Goal: Information Seeking & Learning: Learn about a topic

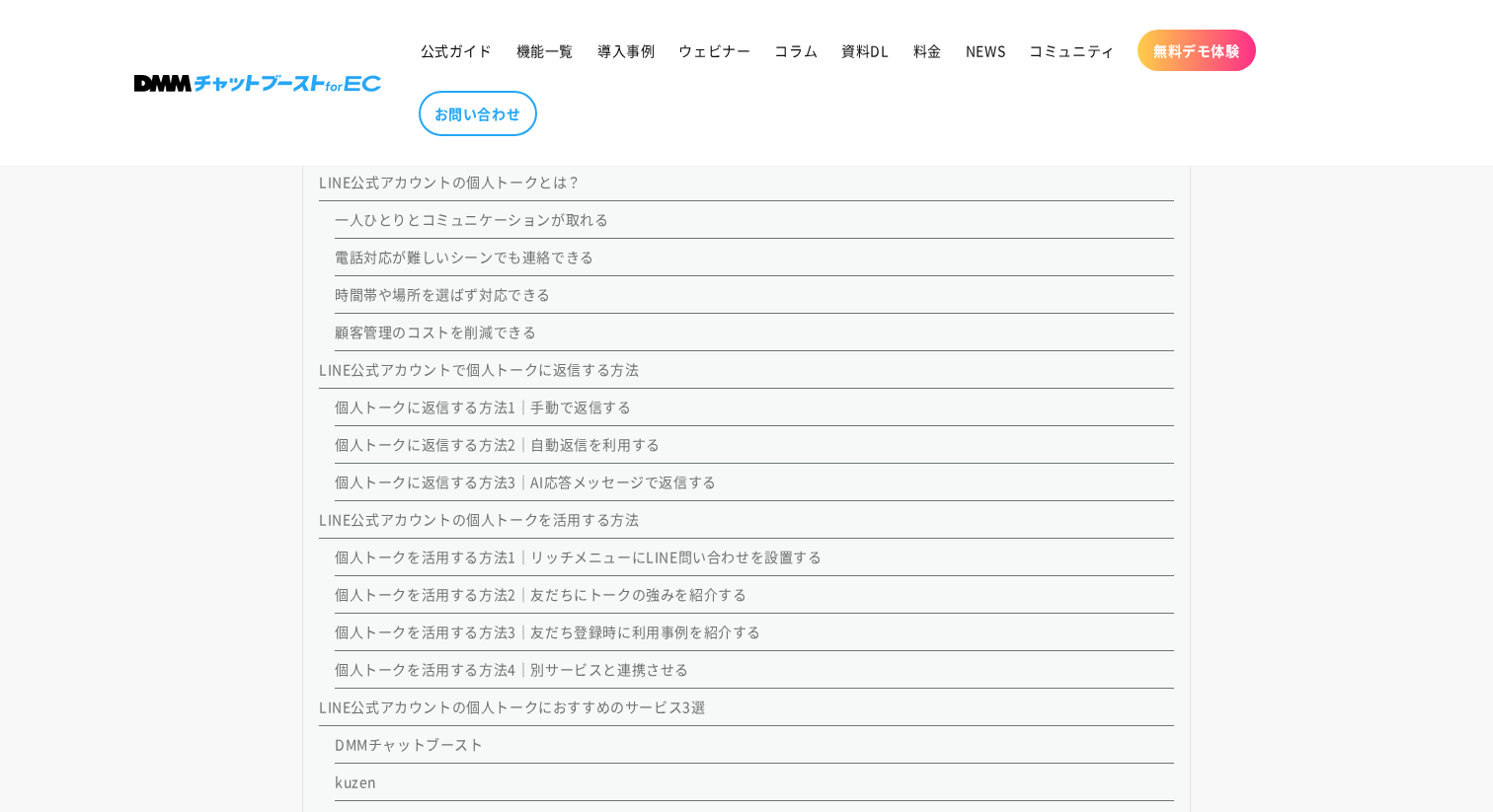
scroll to position [2684, 0]
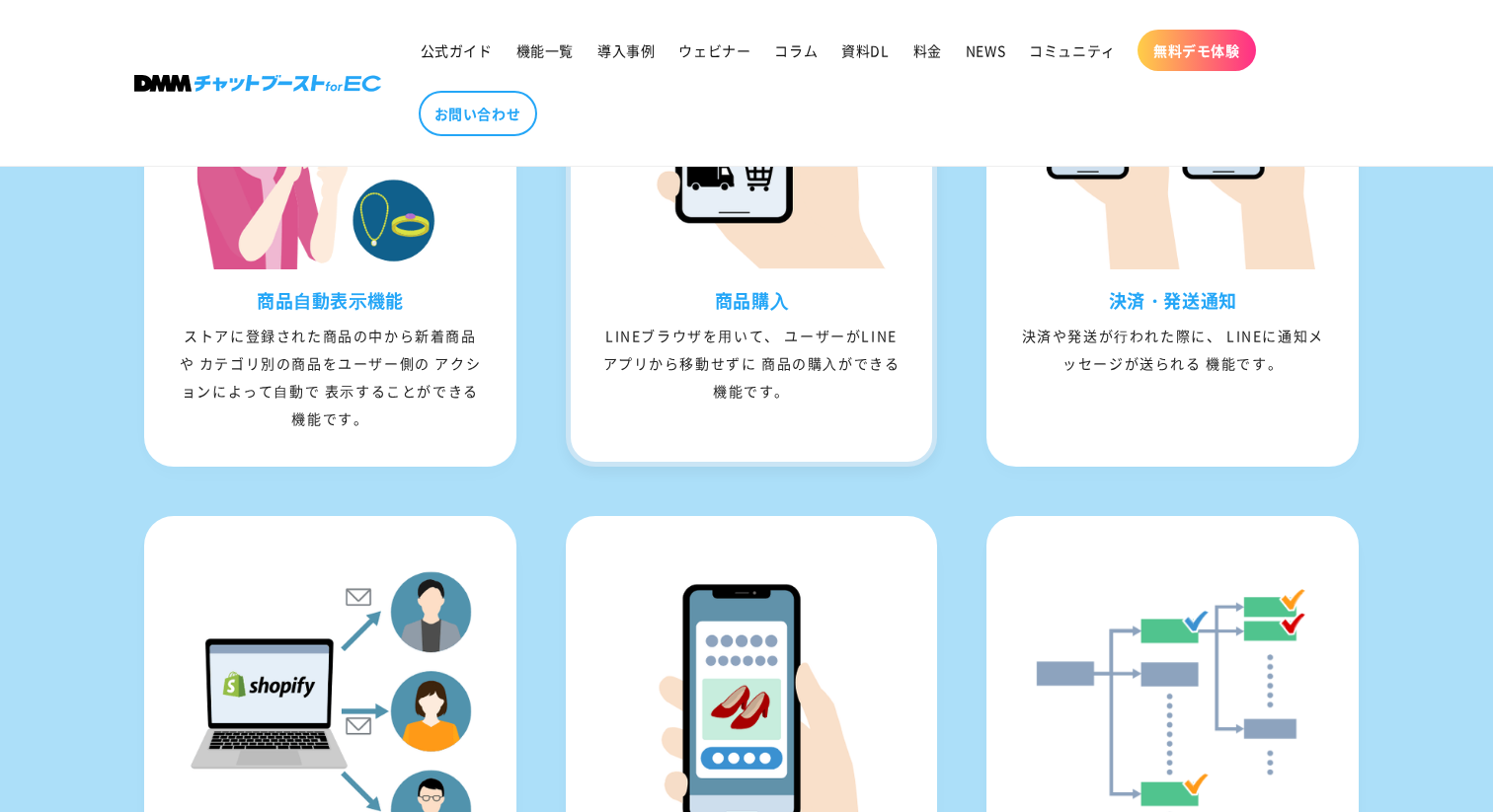
scroll to position [2441, 0]
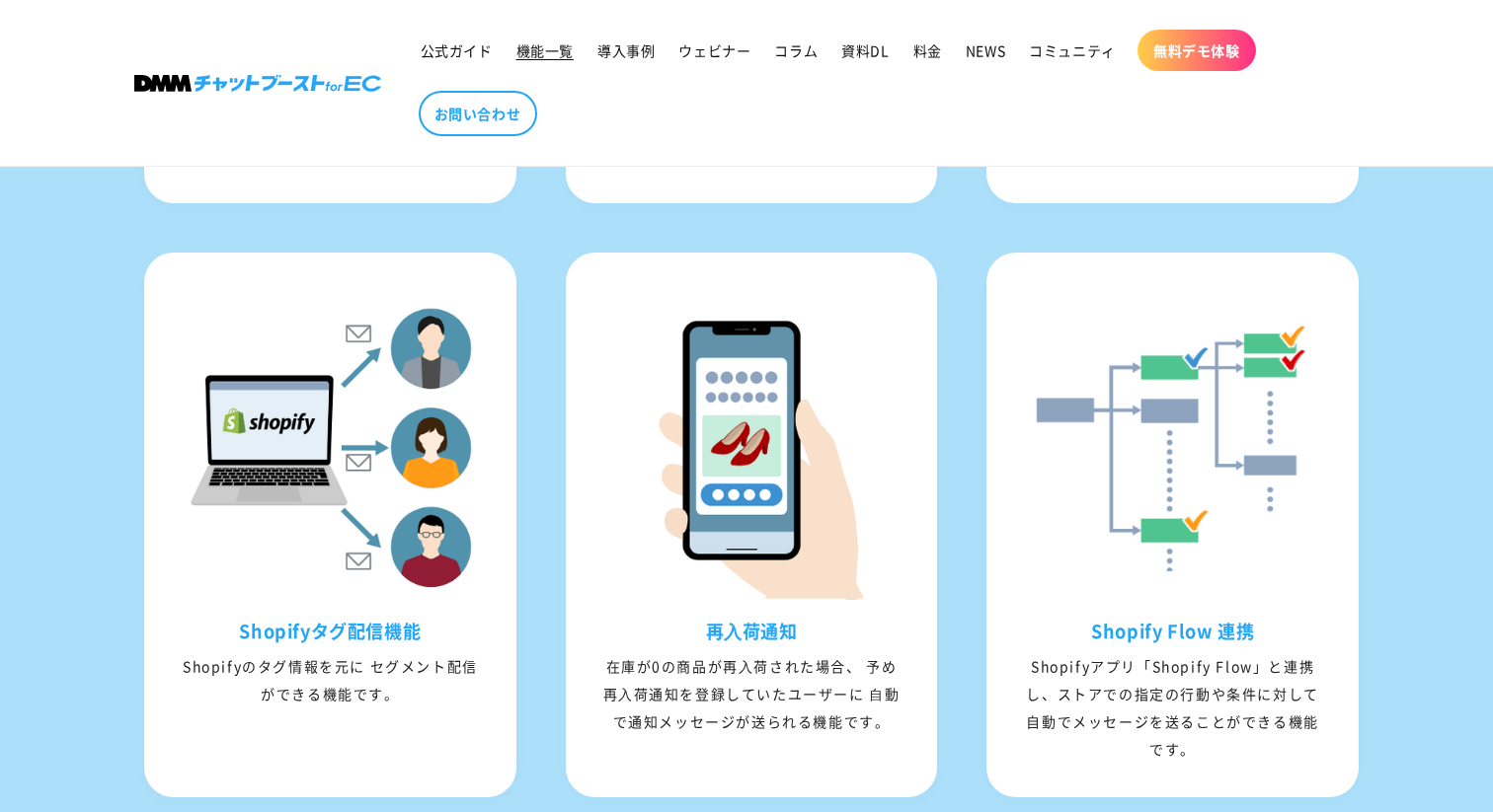
click at [544, 52] on span "機能一覧" at bounding box center [544, 50] width 57 height 18
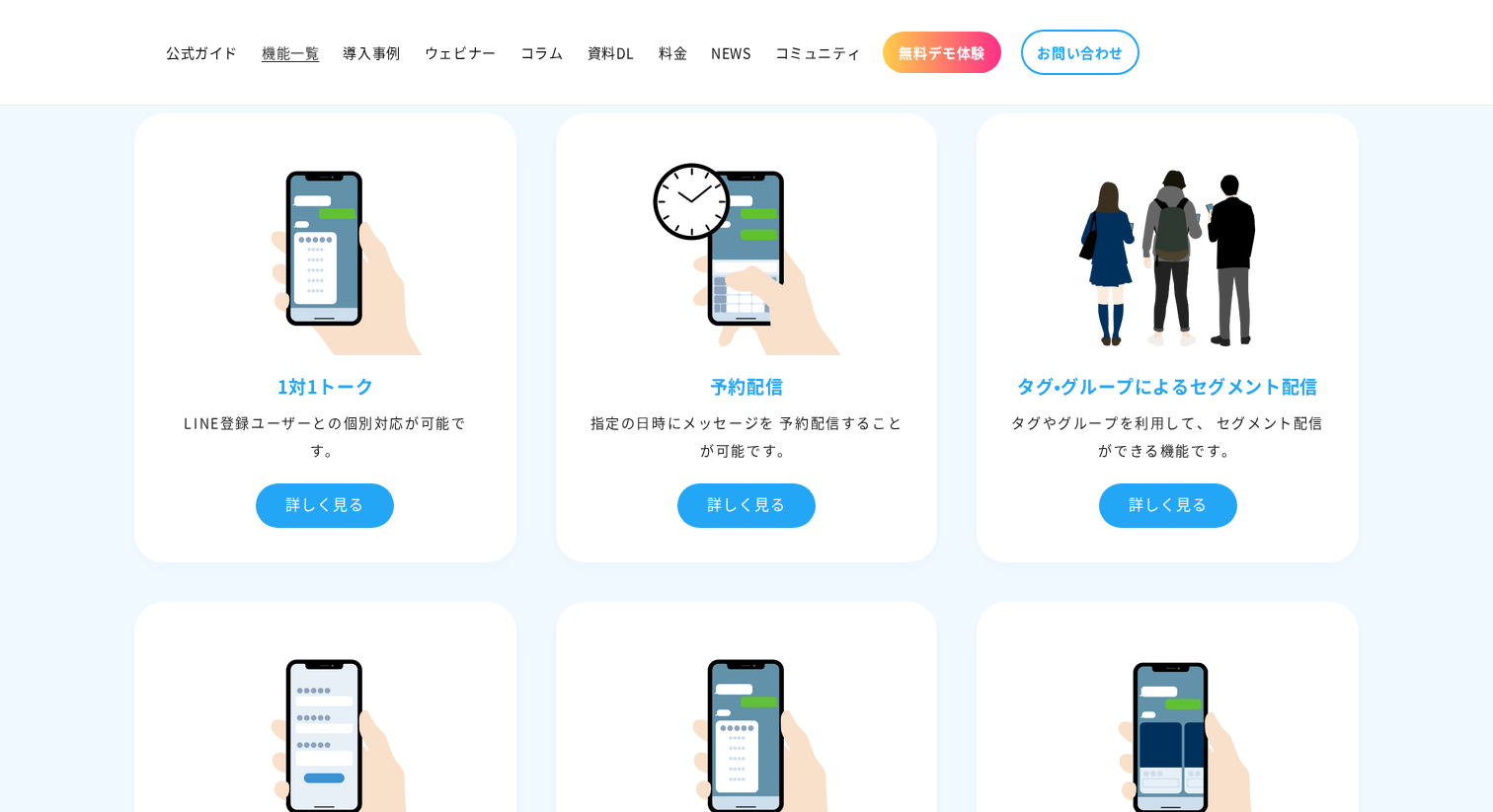
scroll to position [1058, 0]
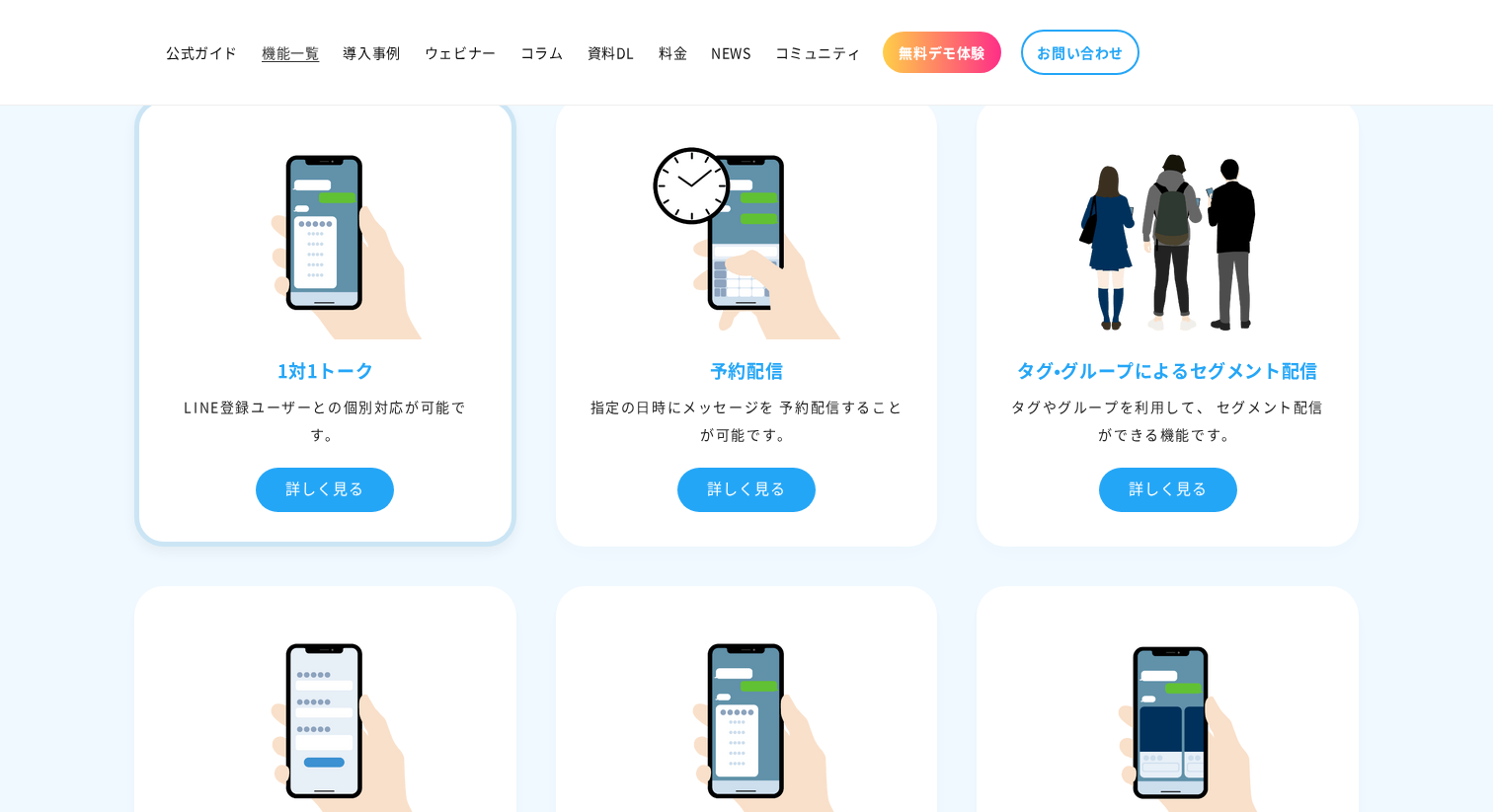
click at [298, 426] on div "LINE登録ユーザーとの個別対応が可能です。" at bounding box center [325, 420] width 372 height 55
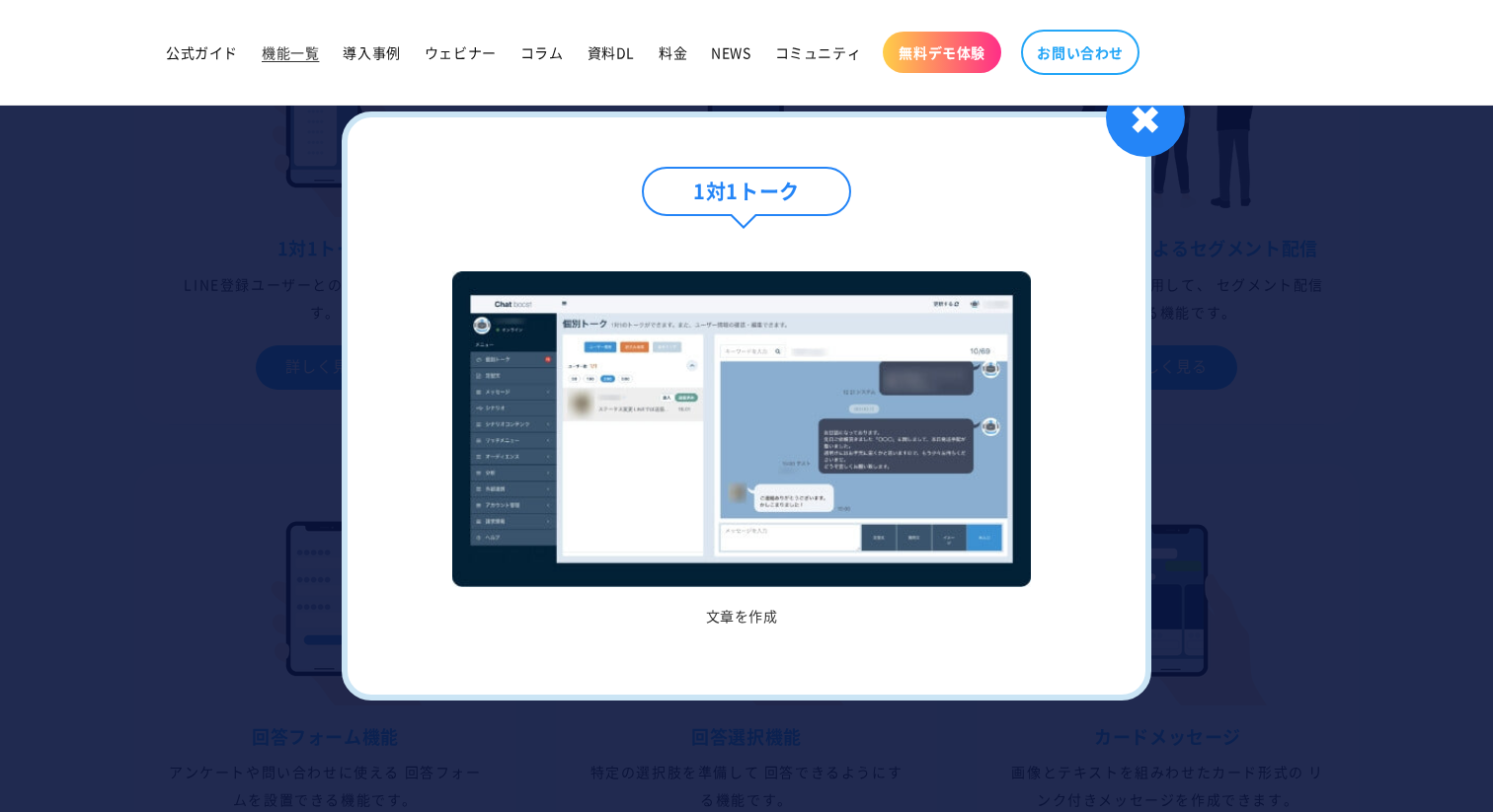
scroll to position [1218, 0]
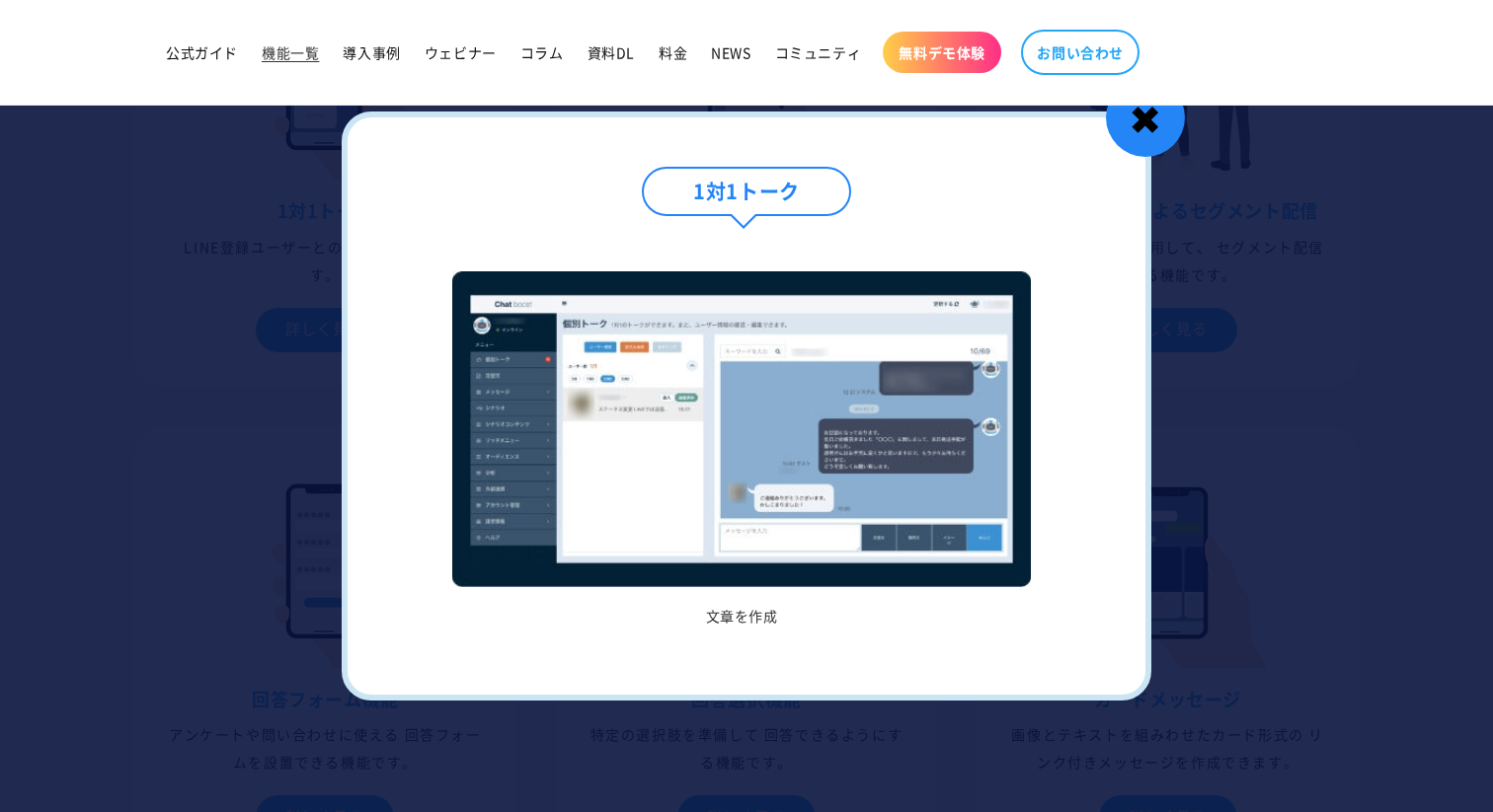
click at [1142, 111] on div "✖" at bounding box center [1145, 117] width 79 height 79
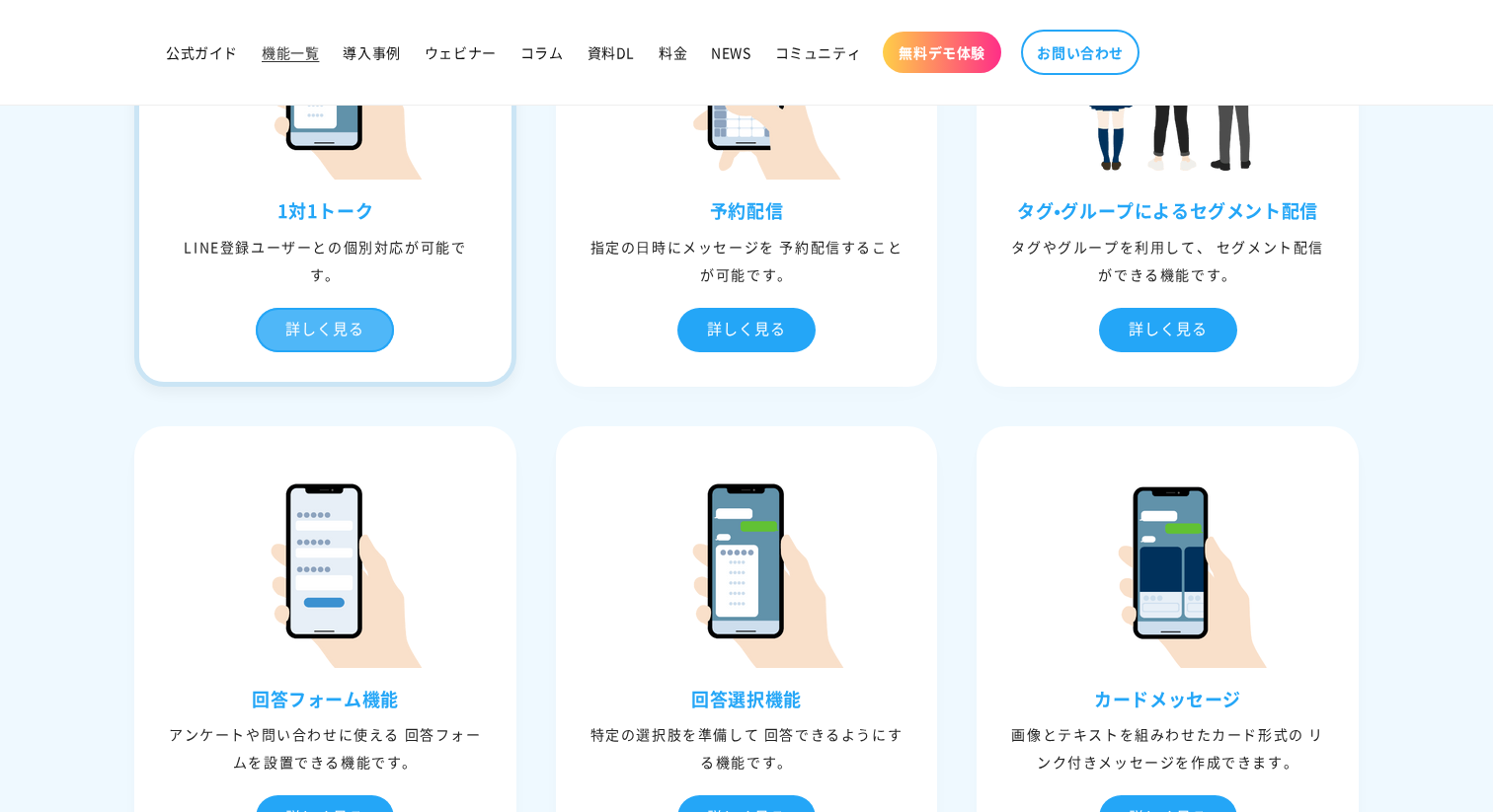
click at [376, 335] on div "詳しく見る" at bounding box center [325, 330] width 138 height 44
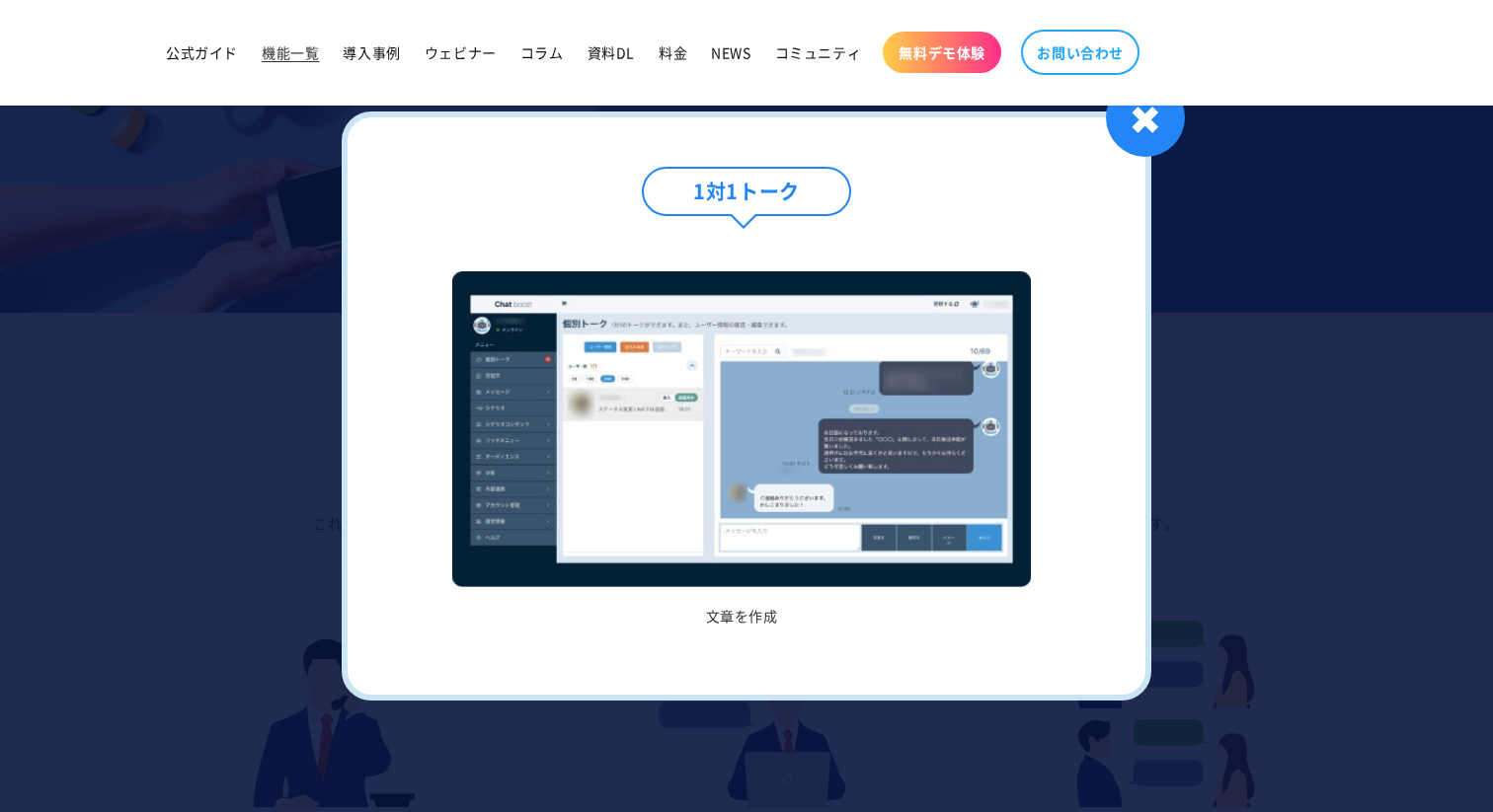
scroll to position [0, 0]
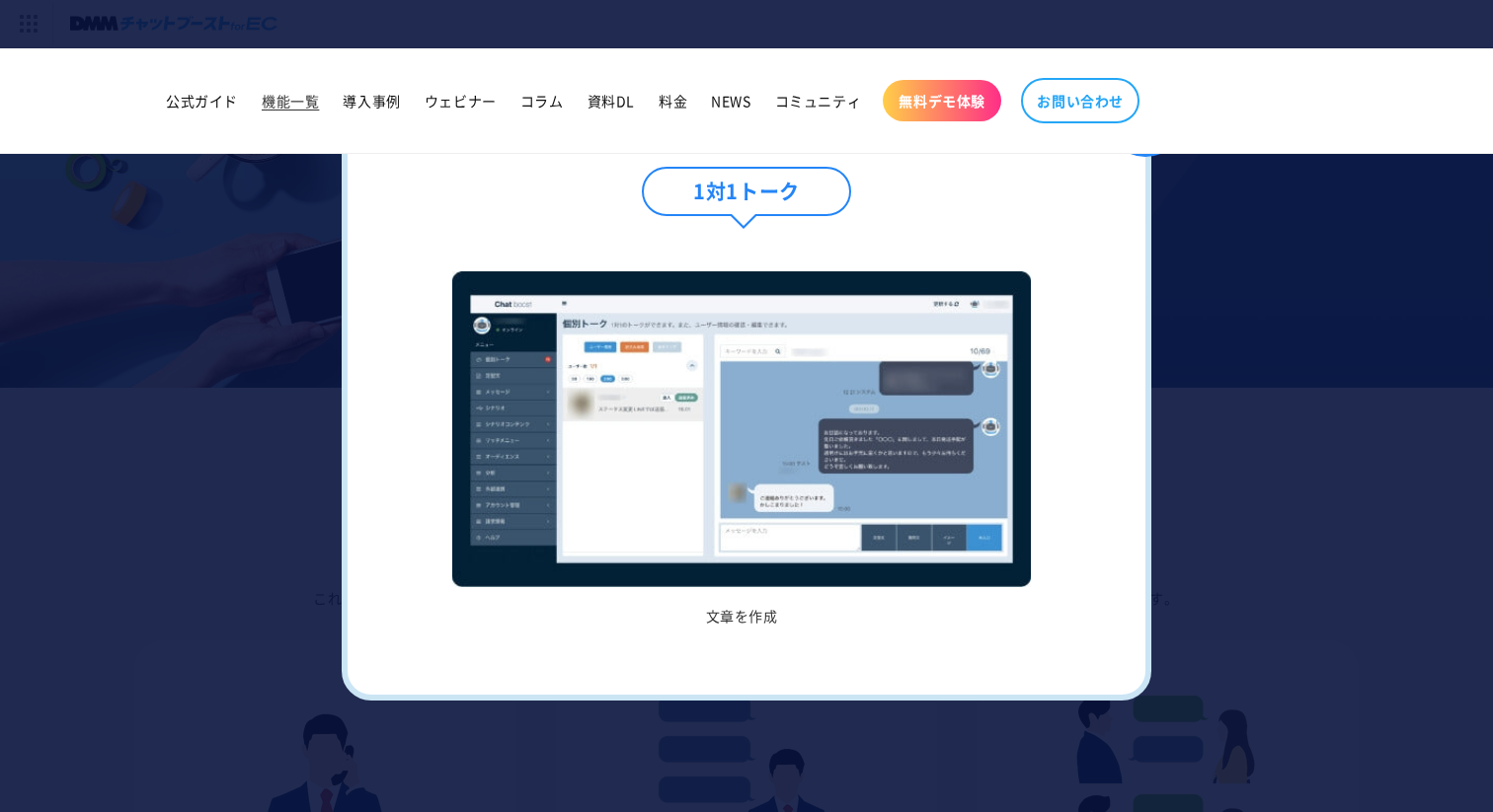
click at [754, 620] on h5 "文章を作成" at bounding box center [742, 616] width 650 height 18
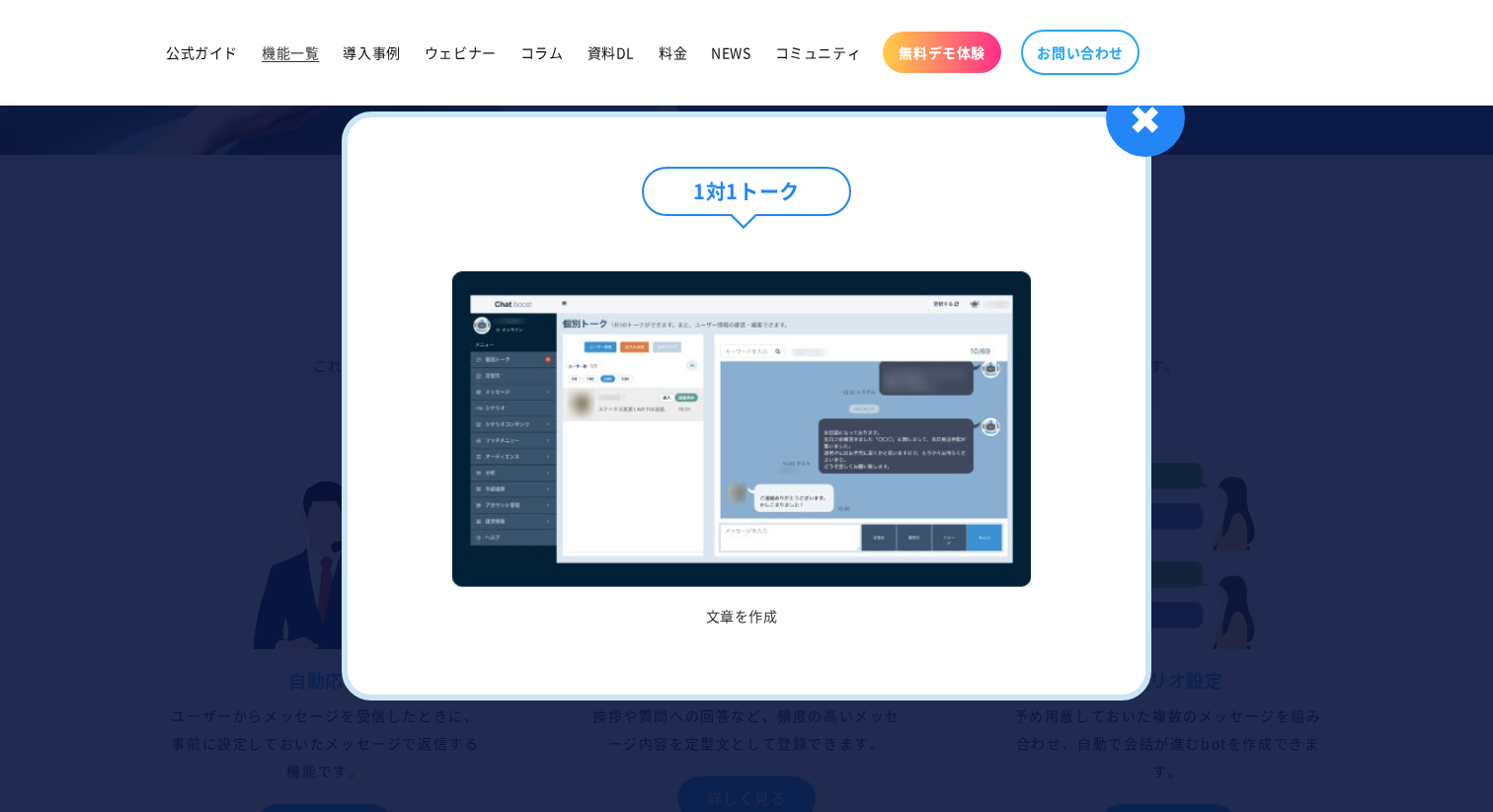
scroll to position [236, 0]
click at [1145, 117] on div "✖" at bounding box center [1145, 117] width 79 height 79
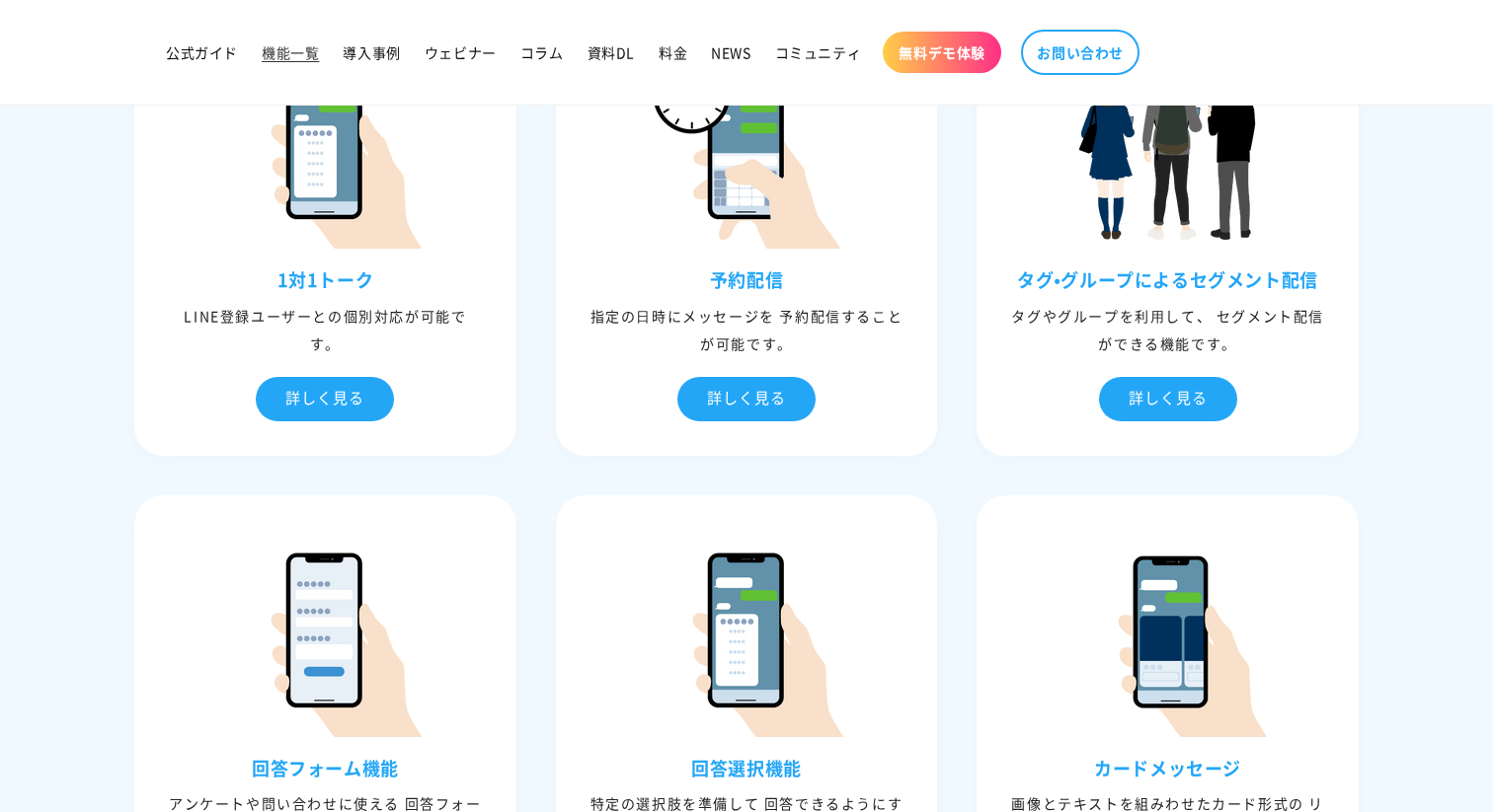
scroll to position [1127, 0]
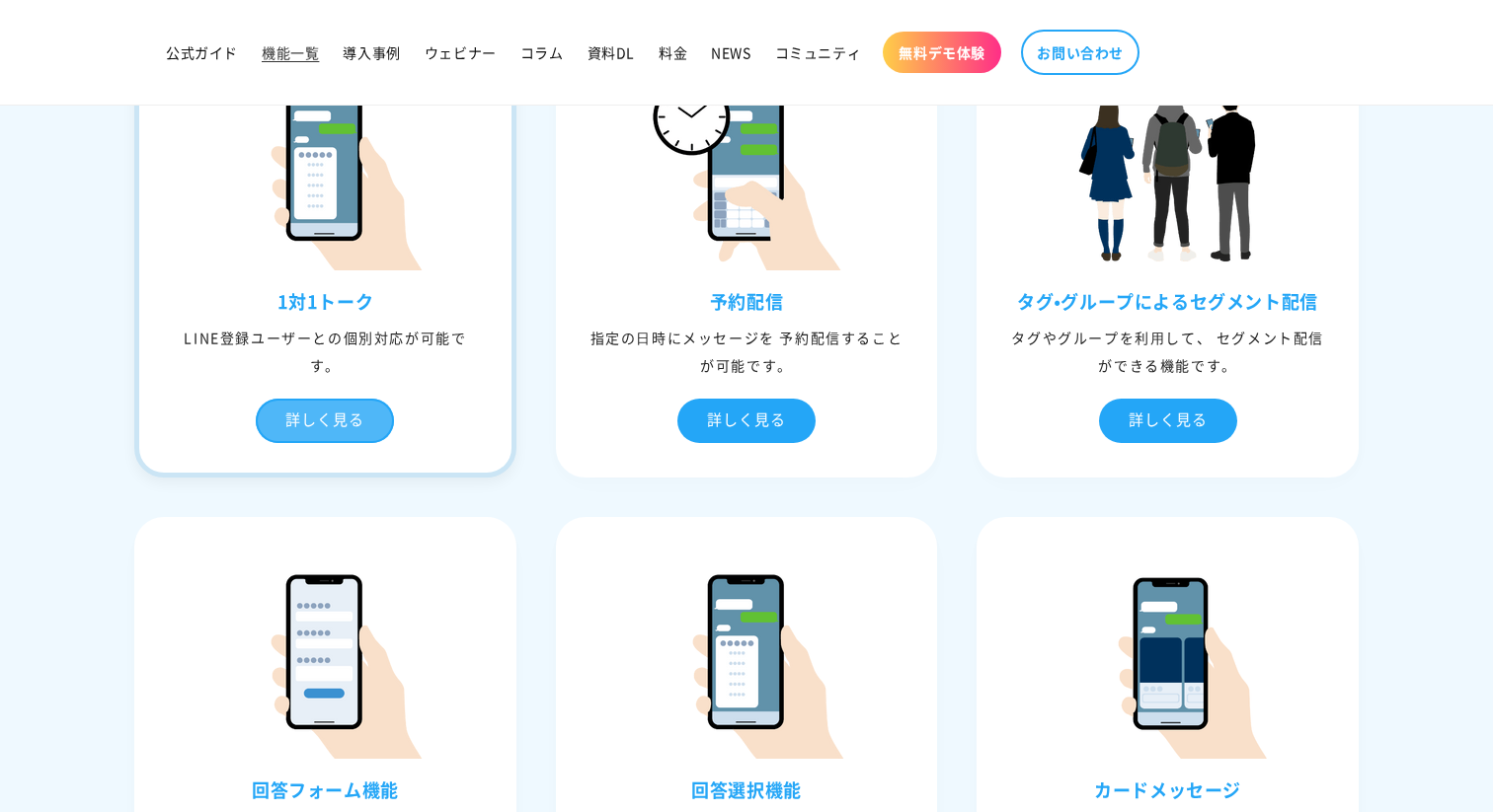
click at [370, 429] on div "詳しく見る" at bounding box center [325, 421] width 138 height 44
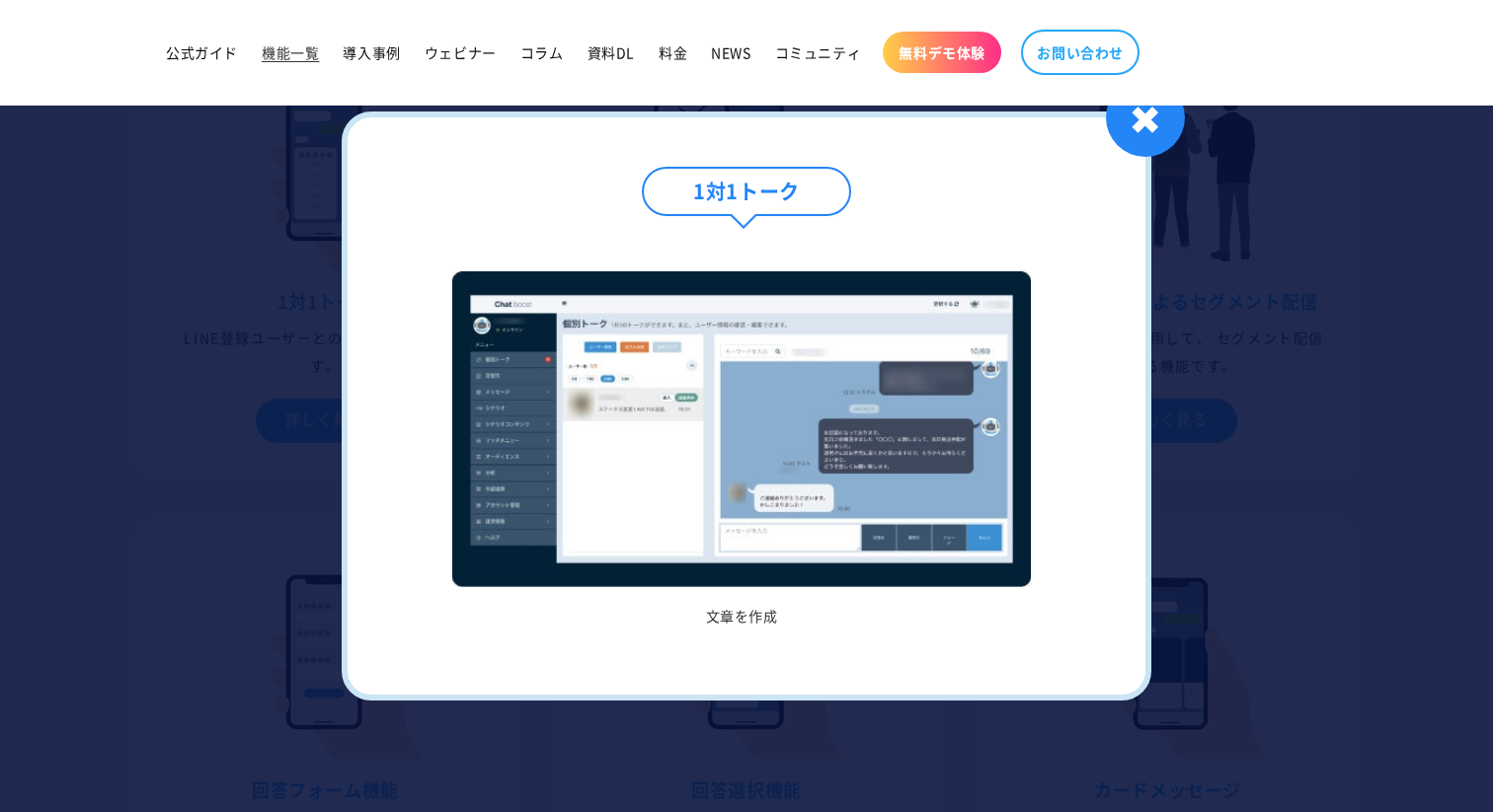
click at [1083, 244] on div "1対1トーク" at bounding box center [746, 211] width 699 height 89
click at [1156, 167] on div at bounding box center [746, 406] width 1493 height 812
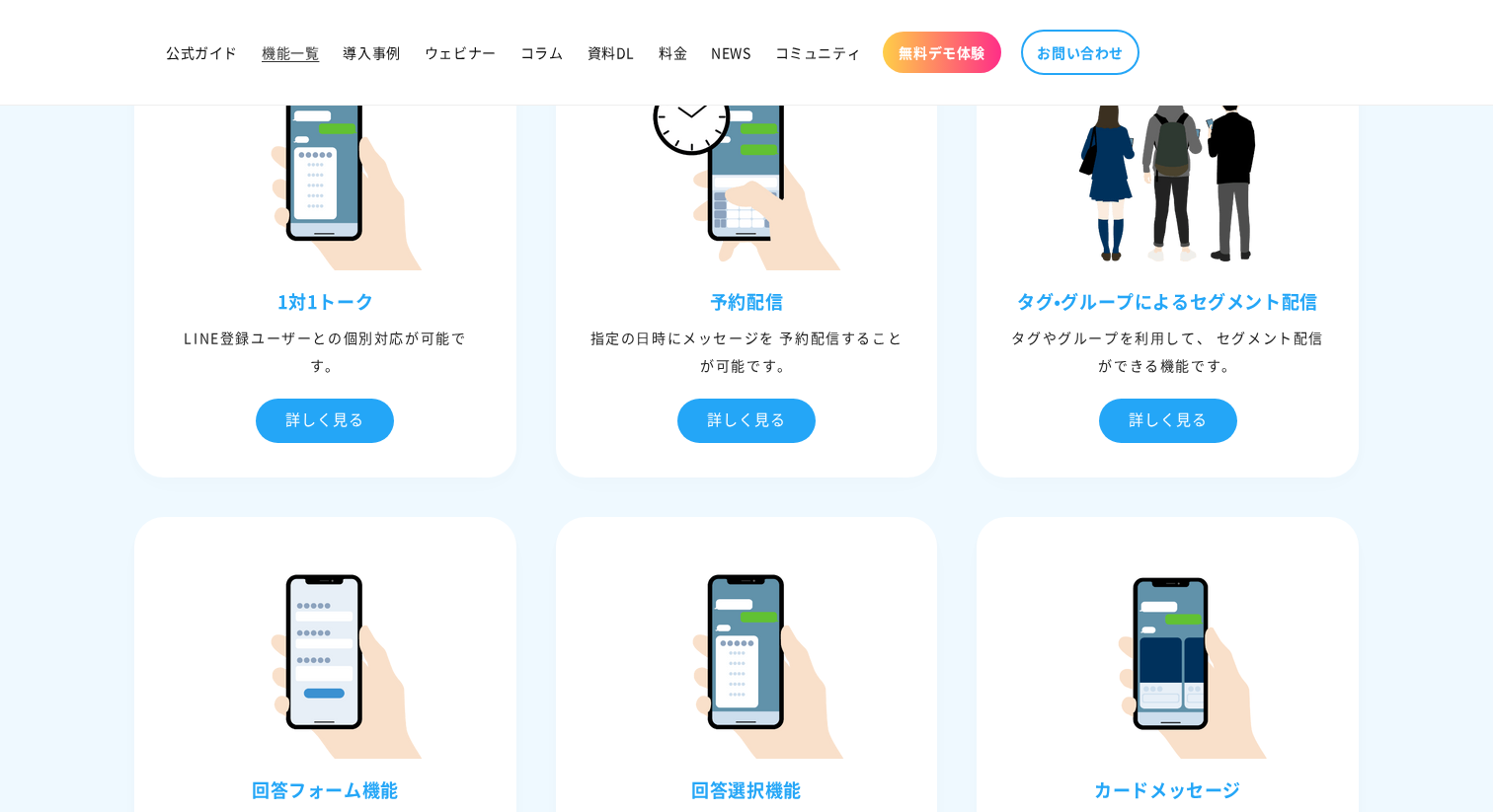
click at [1156, 167] on img at bounding box center [1167, 171] width 197 height 197
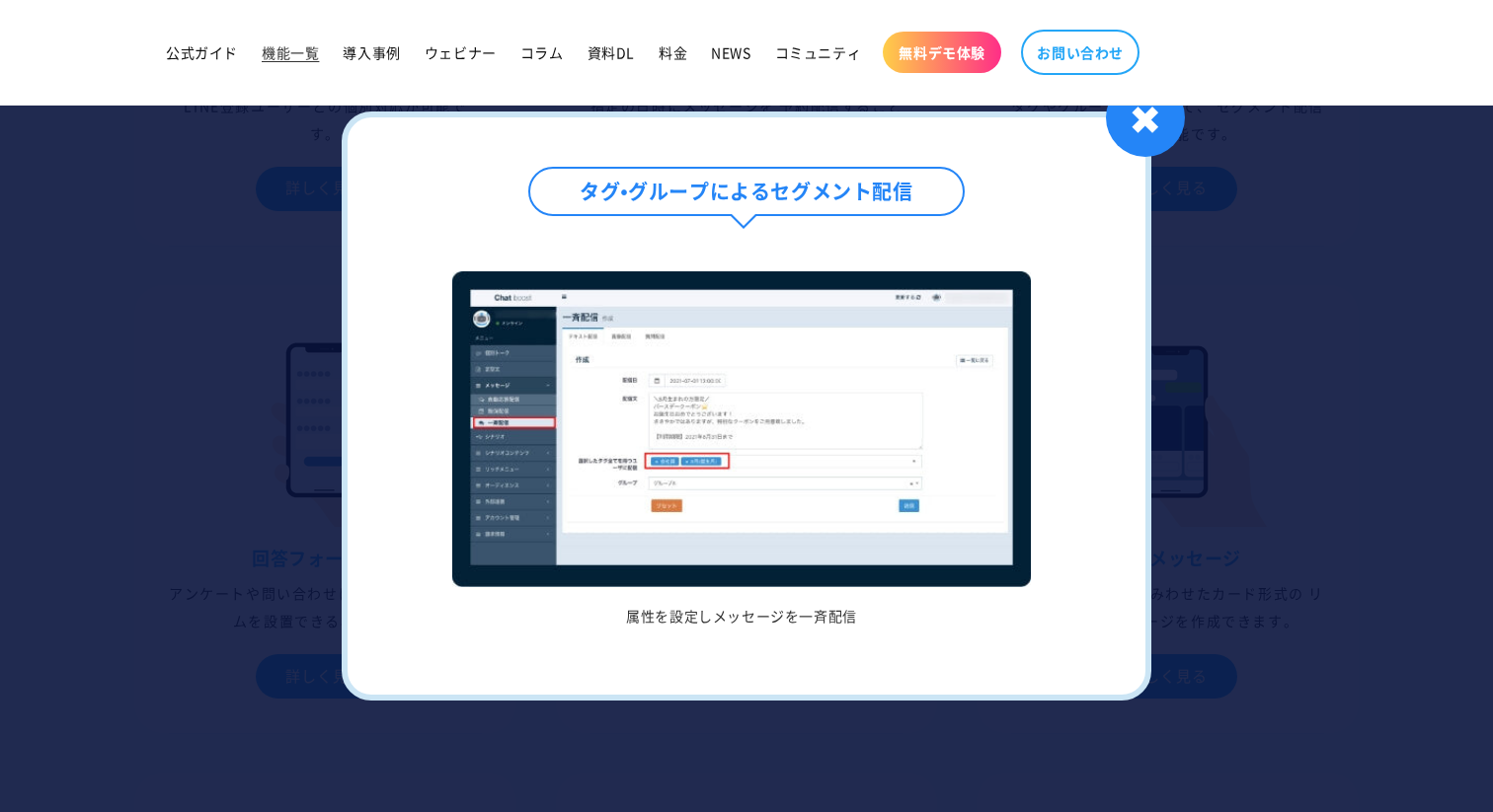
scroll to position [1418, 0]
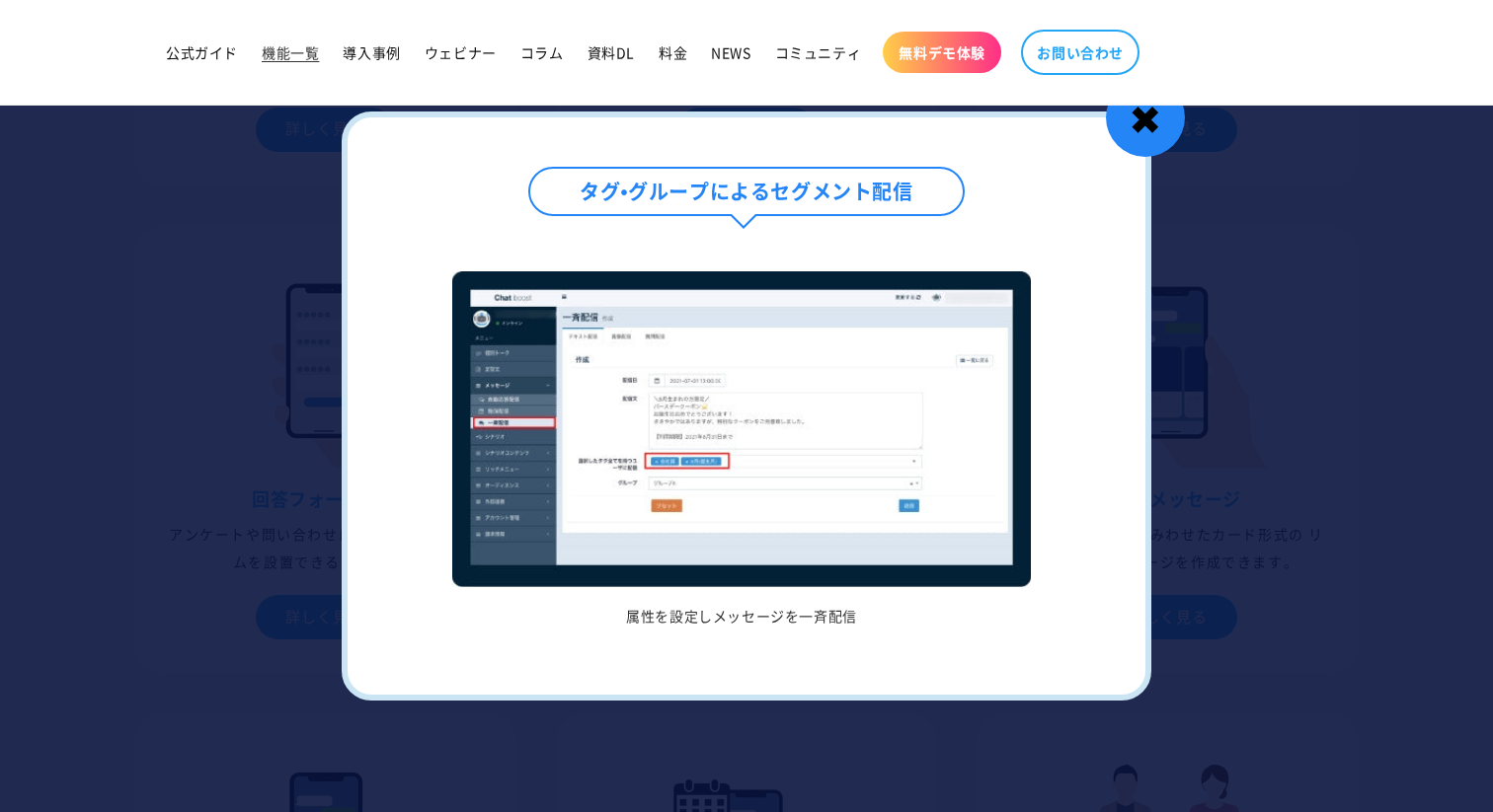
click at [1145, 112] on div "✖" at bounding box center [1145, 117] width 79 height 79
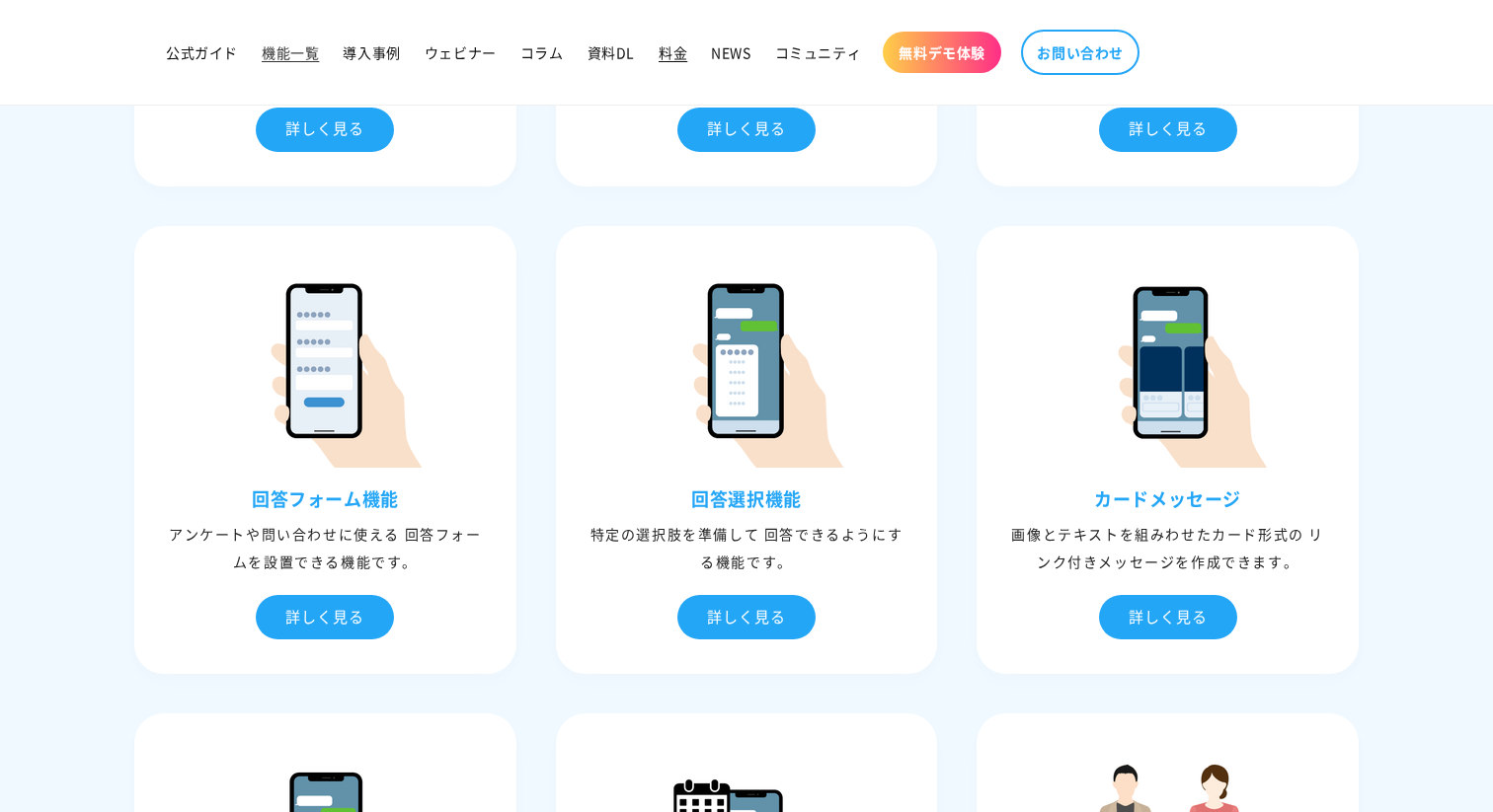
click at [679, 55] on span "料金" at bounding box center [672, 52] width 29 height 18
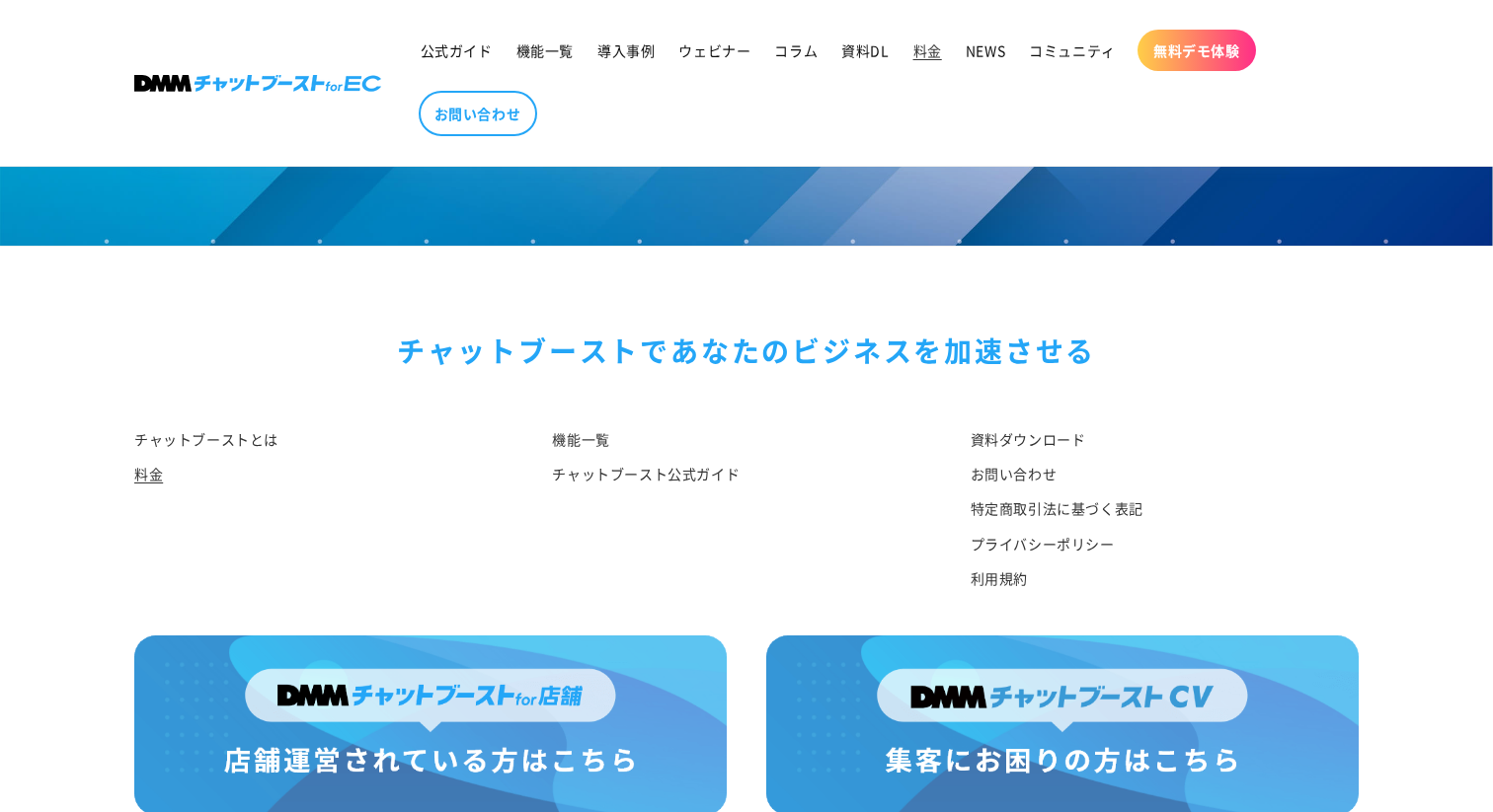
scroll to position [2428, 0]
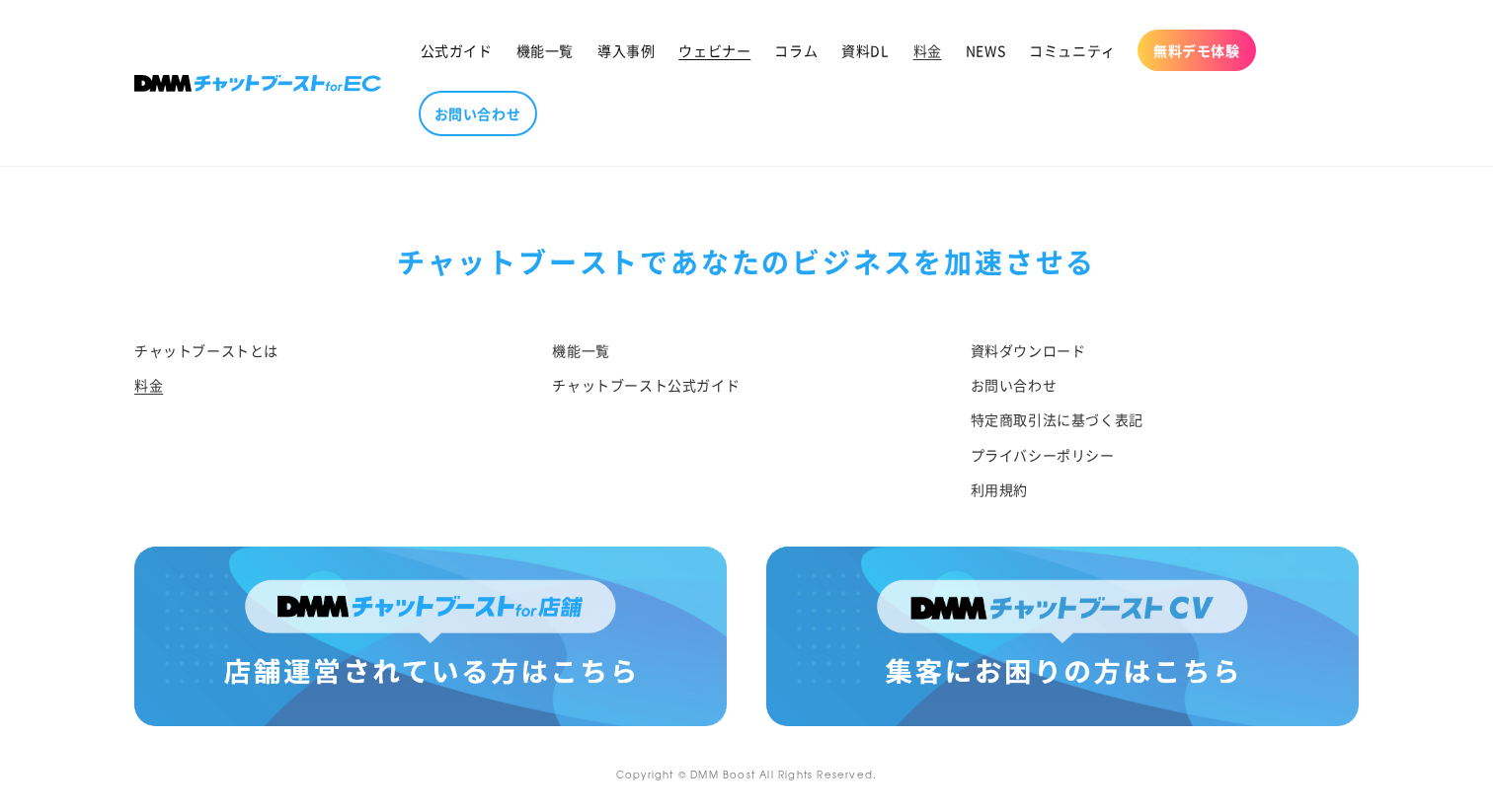
click at [747, 44] on span "ウェビナー" at bounding box center [714, 50] width 72 height 18
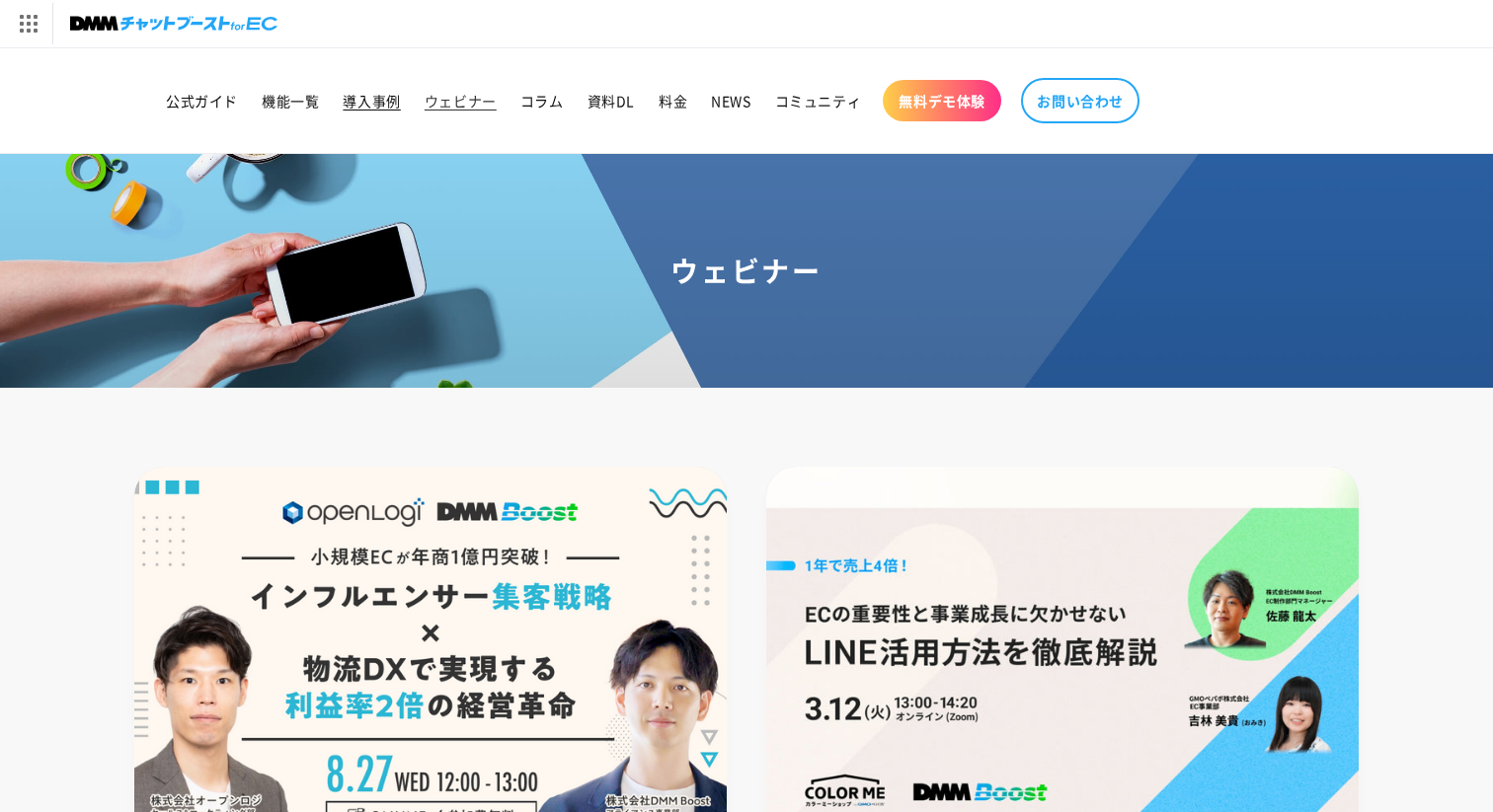
click at [353, 98] on span "導入事例" at bounding box center [371, 101] width 57 height 18
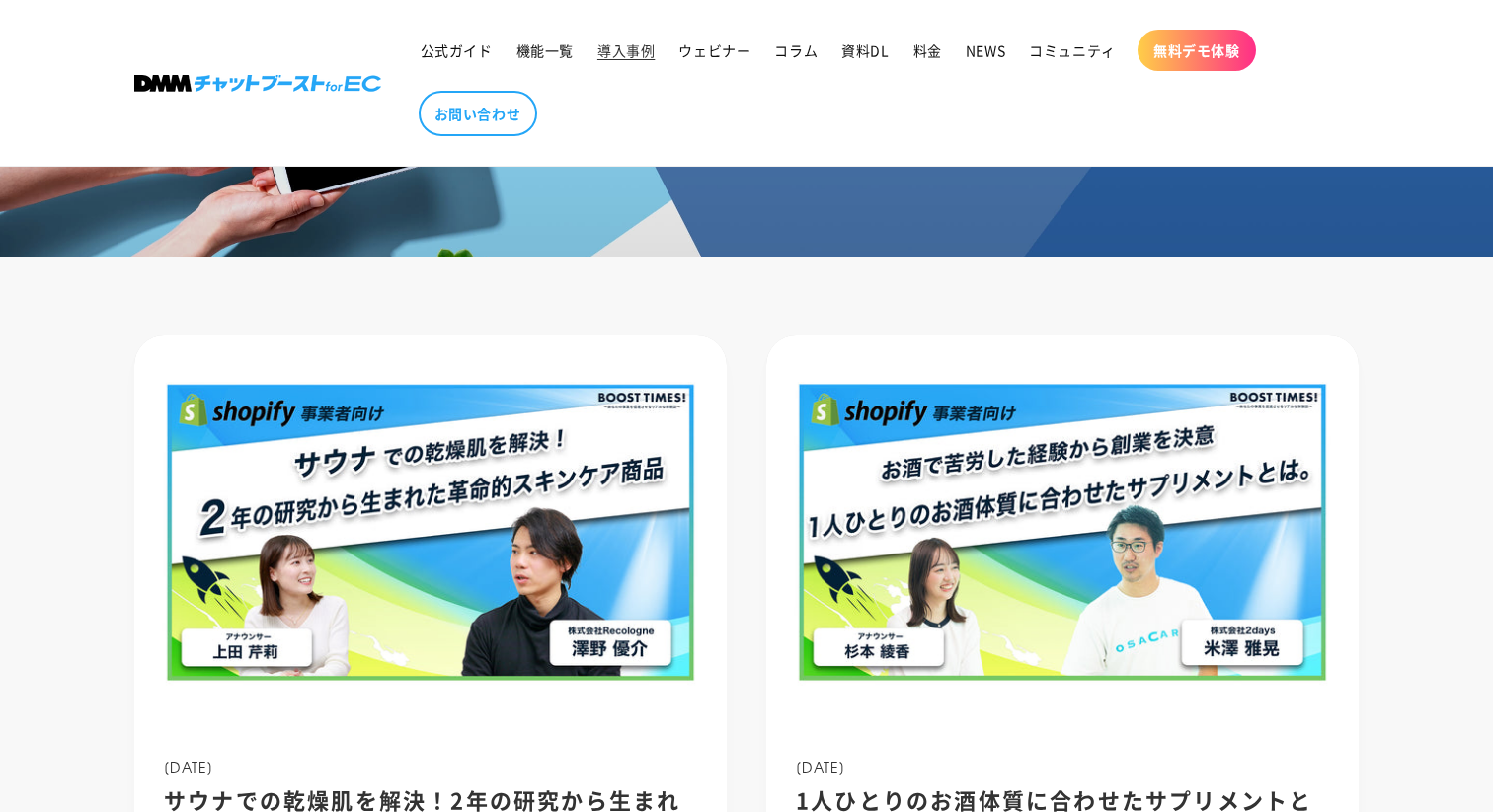
scroll to position [166, 0]
